Goal: Task Accomplishment & Management: Complete application form

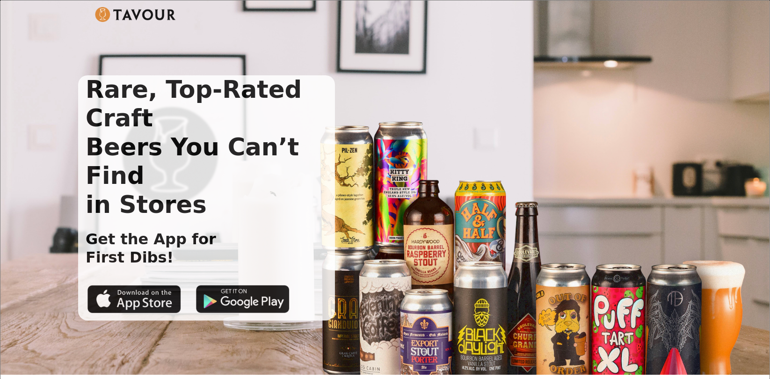
click at [119, 10] on img at bounding box center [135, 14] width 81 height 15
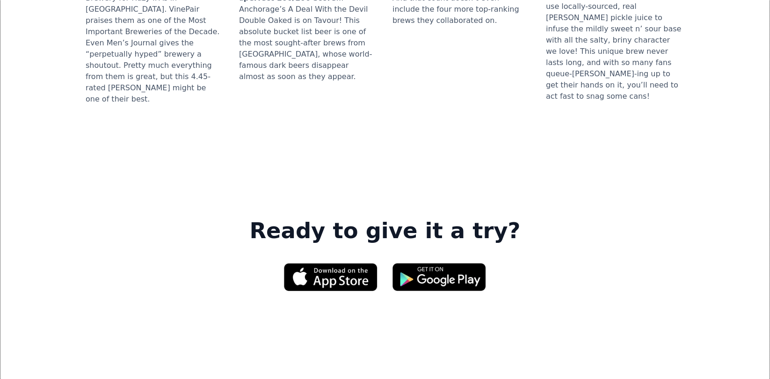
scroll to position [1482, 0]
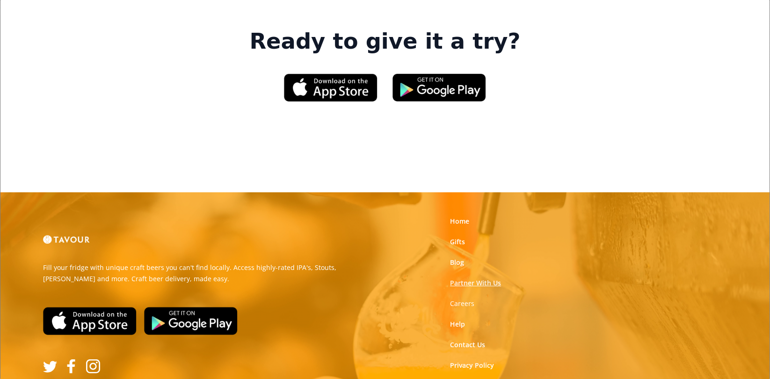
click at [477, 278] on link "Partner With Us" at bounding box center [475, 282] width 51 height 9
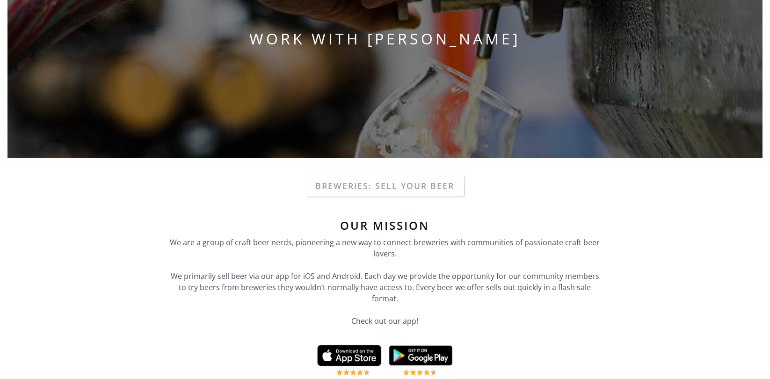
scroll to position [140, 0]
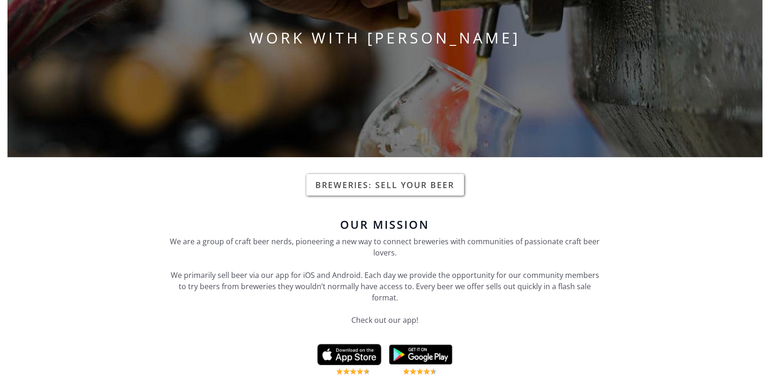
click at [405, 187] on link "Breweries: Sell your beer" at bounding box center [385, 185] width 158 height 22
